Goal: Task Accomplishment & Management: Use online tool/utility

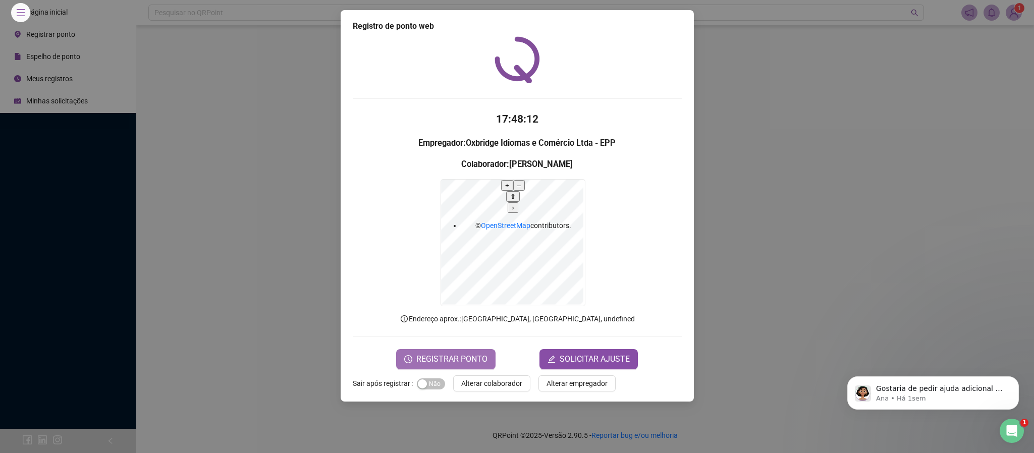
click at [480, 353] on span "REGISTRAR PONTO" at bounding box center [451, 359] width 71 height 12
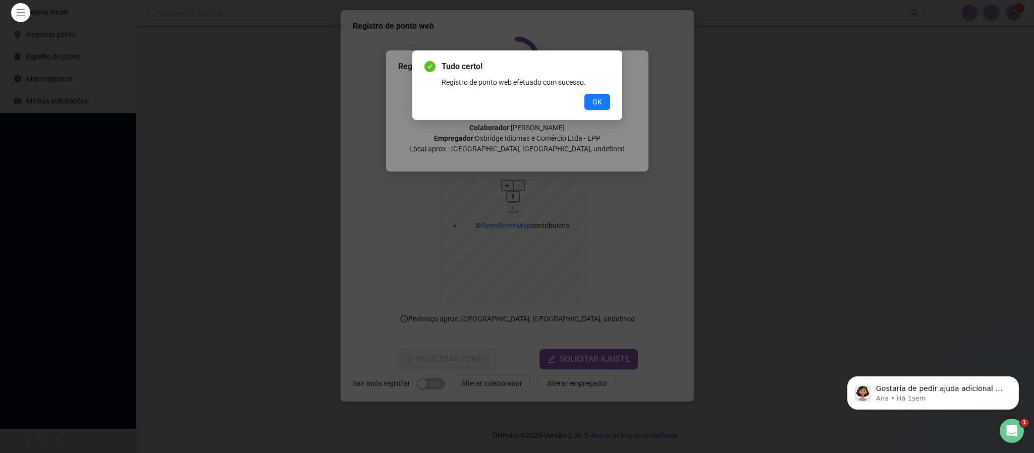
drag, startPoint x: 594, startPoint y: 103, endPoint x: 644, endPoint y: 42, distance: 78.5
click at [593, 103] on span "OK" at bounding box center [598, 101] width 10 height 11
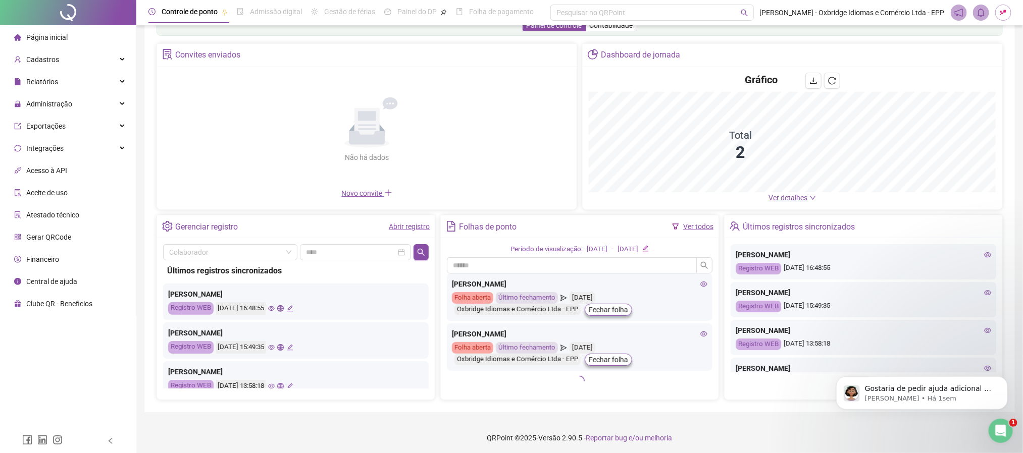
scroll to position [35, 0]
